Goal: Find specific page/section: Find specific page/section

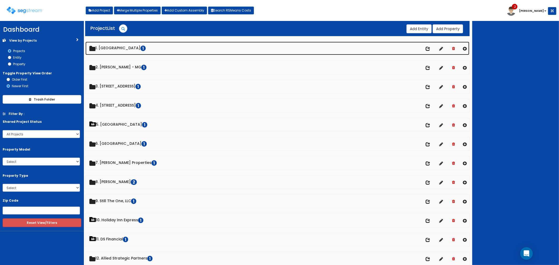
click at [119, 48] on link "1. [GEOGRAPHIC_DATA]" at bounding box center [277, 48] width 384 height 13
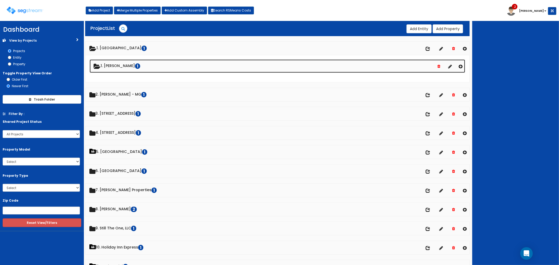
click at [118, 65] on link "1. [PERSON_NAME] 1" at bounding box center [278, 65] width 376 height 13
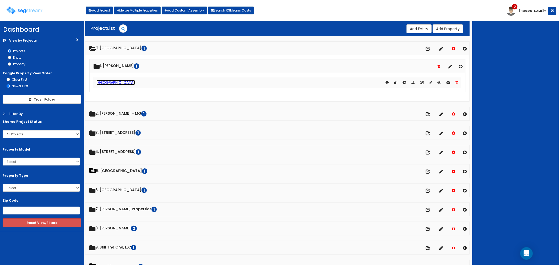
click at [102, 82] on link "[GEOGRAPHIC_DATA]" at bounding box center [115, 82] width 38 height 5
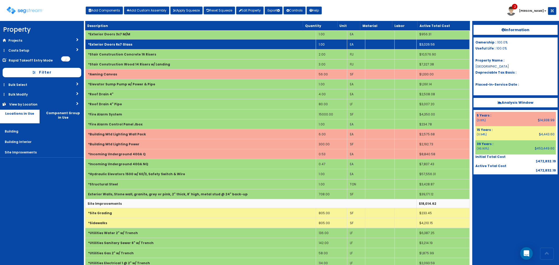
scroll to position [112, 0]
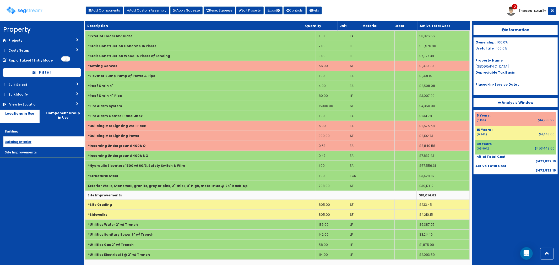
click at [19, 141] on div "Building Interior" at bounding box center [25, 142] width 44 height 4
